Goal: Task Accomplishment & Management: Use online tool/utility

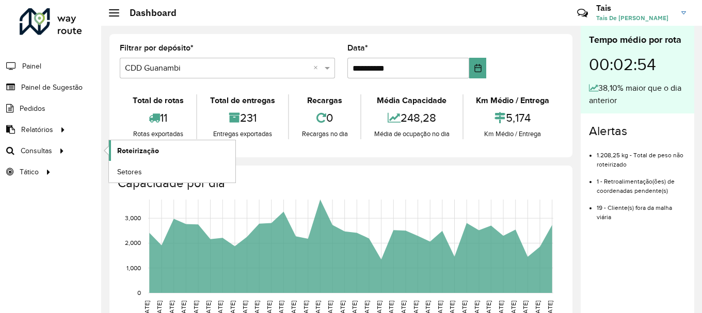
click at [174, 154] on link "Roteirização" at bounding box center [172, 150] width 126 height 21
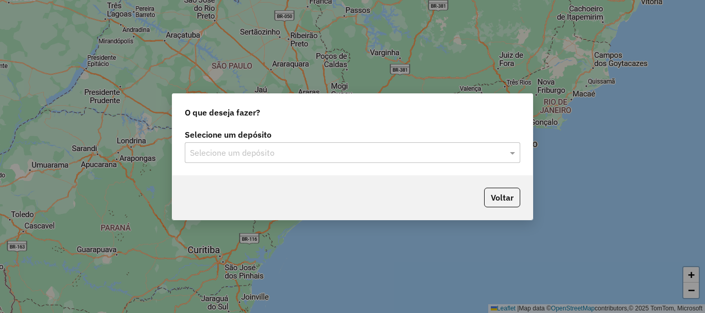
click at [420, 151] on input "text" at bounding box center [342, 153] width 304 height 12
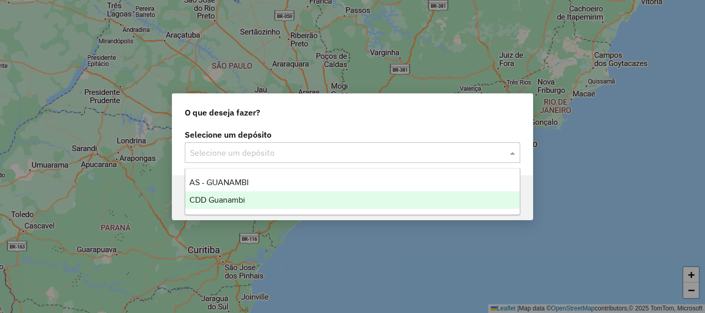
click at [238, 194] on div "CDD Guanambi" at bounding box center [352, 200] width 334 height 18
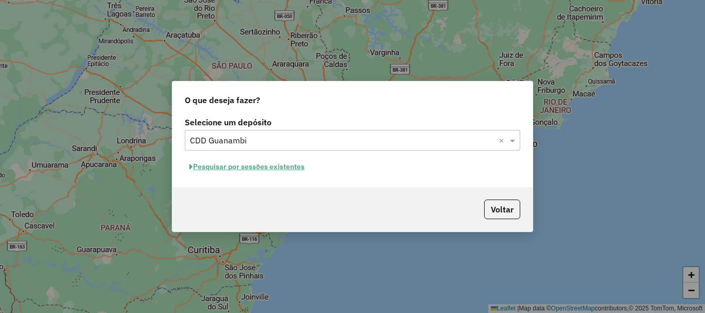
click at [250, 170] on button "Pesquisar por sessões existentes" at bounding box center [247, 167] width 124 height 16
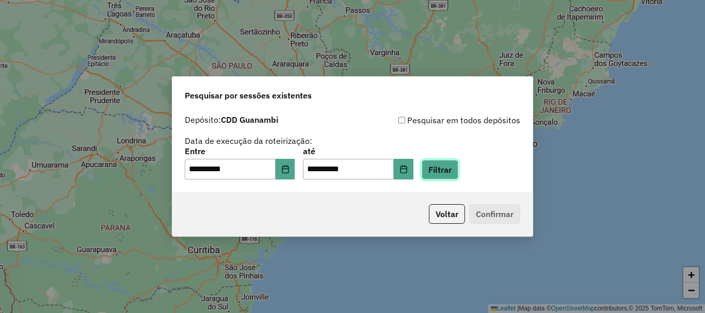
click at [458, 176] on button "Filtrar" at bounding box center [440, 170] width 37 height 20
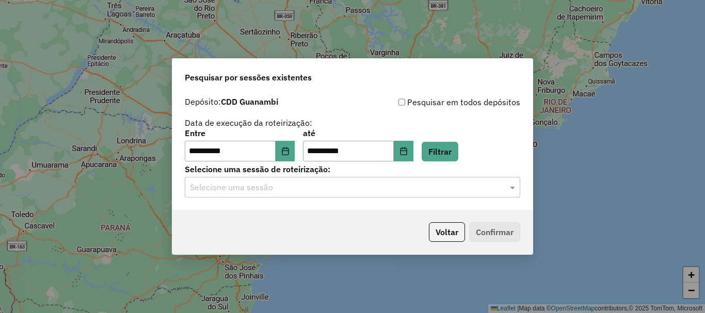
click at [356, 190] on input "text" at bounding box center [342, 188] width 304 height 12
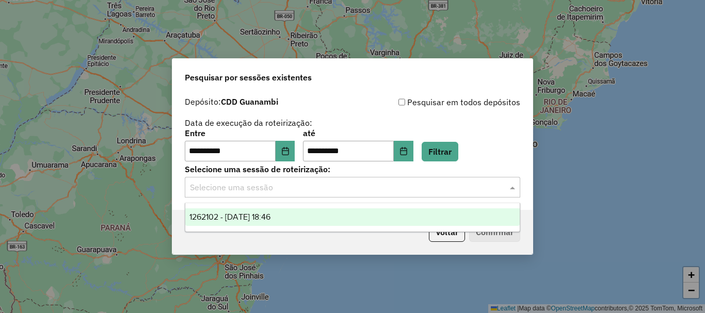
click at [239, 213] on span "1262102 - 09/09/2025 18:46" at bounding box center [229, 217] width 81 height 9
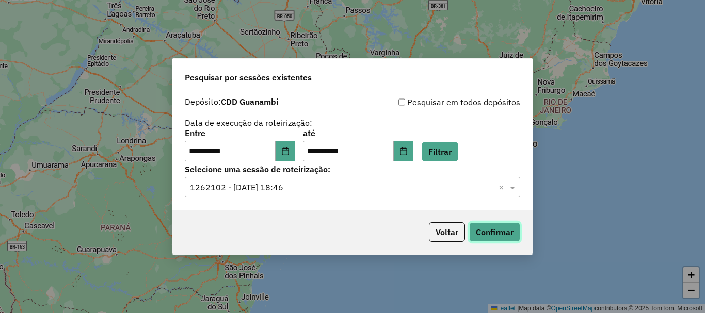
click at [502, 237] on button "Confirmar" at bounding box center [494, 232] width 51 height 20
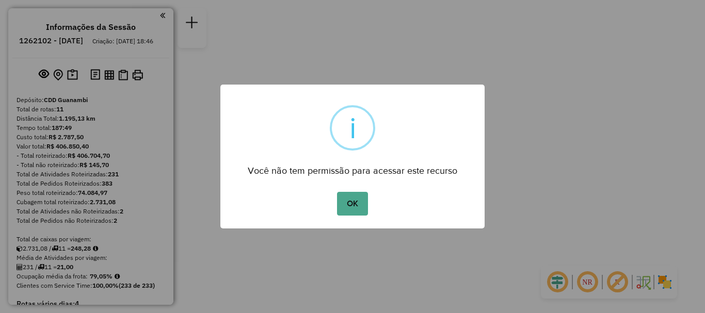
click at [370, 207] on div "OK No Cancel" at bounding box center [352, 203] width 264 height 29
click at [350, 205] on button "OK" at bounding box center [352, 204] width 30 height 24
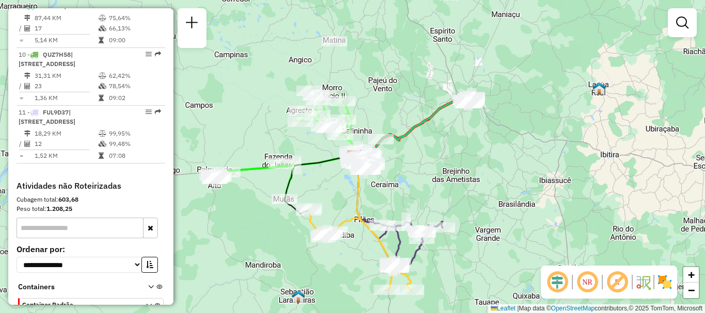
scroll to position [919, 0]
